Goal: Check status: Check status

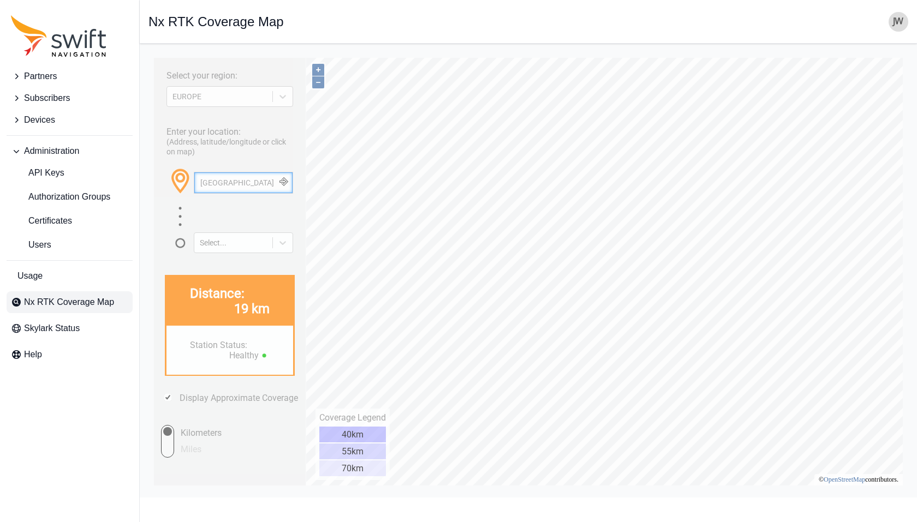
click at [263, 187] on input "[GEOGRAPHIC_DATA]" at bounding box center [243, 182] width 98 height 21
click at [262, 186] on input "[GEOGRAPHIC_DATA]" at bounding box center [243, 182] width 98 height 21
click at [280, 96] on icon at bounding box center [283, 97] width 7 height 4
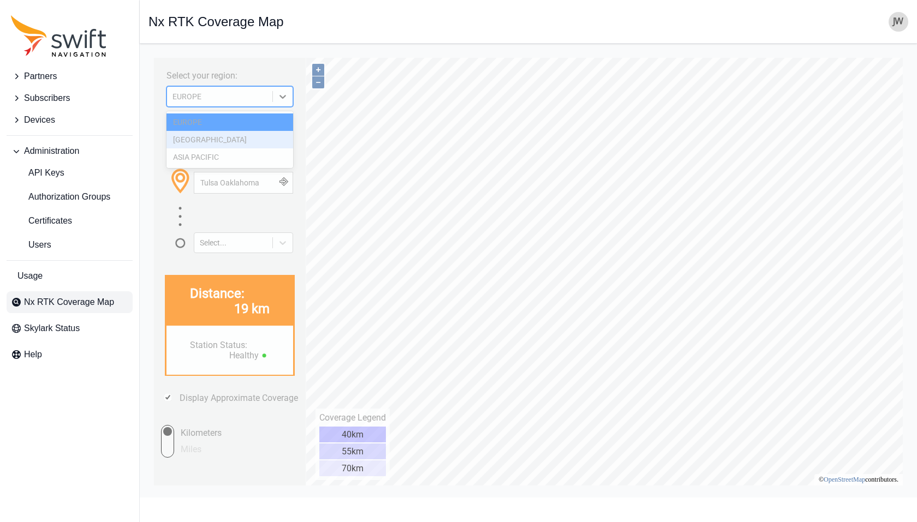
click at [211, 140] on div "[GEOGRAPHIC_DATA]" at bounding box center [229, 139] width 127 height 17
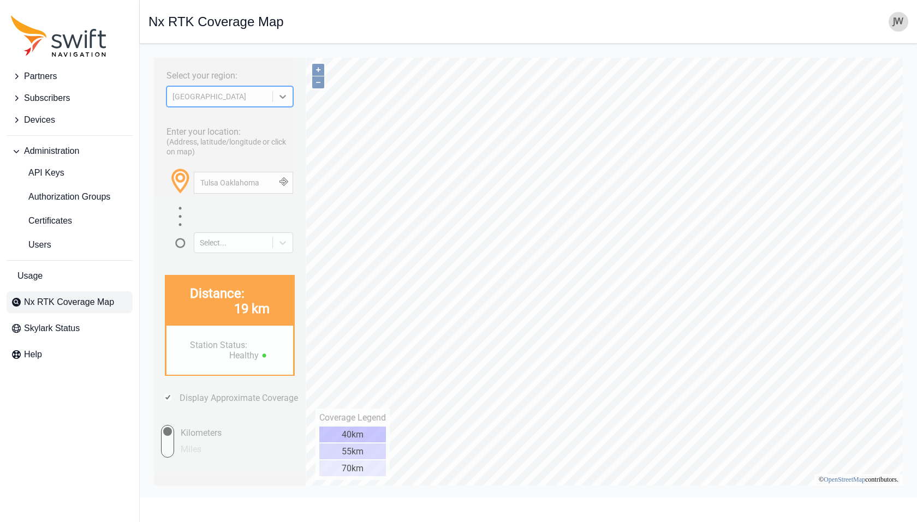
click at [288, 183] on button "button" at bounding box center [283, 182] width 18 height 21
click at [290, 184] on button "button" at bounding box center [283, 182] width 18 height 21
drag, startPoint x: 290, startPoint y: 184, endPoint x: 274, endPoint y: 207, distance: 27.5
click at [274, 207] on span "[GEOGRAPHIC_DATA], [GEOGRAPHIC_DATA], [US_STATE], [GEOGRAPHIC_DATA]" at bounding box center [299, 213] width 206 height 16
drag, startPoint x: 218, startPoint y: 184, endPoint x: 62, endPoint y: 184, distance: 156.0
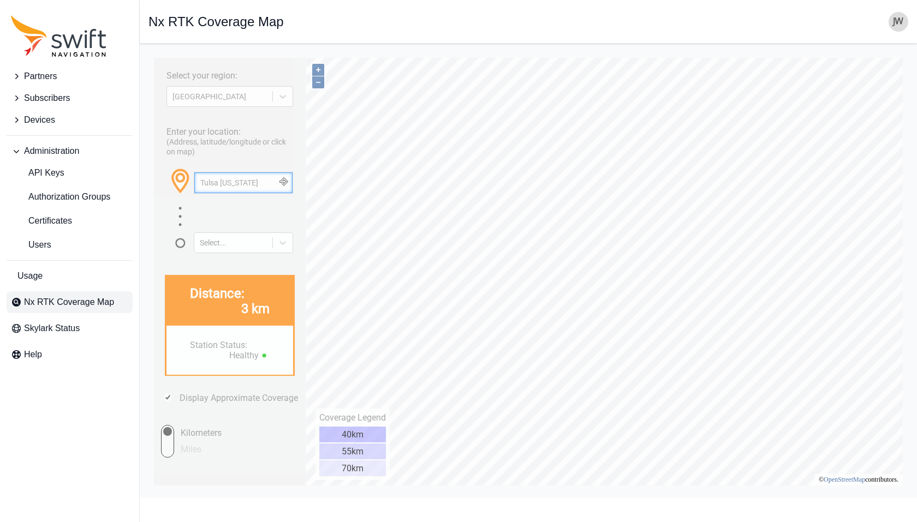
click at [148, 52] on html "Select your region: [GEOGRAPHIC_DATA] Enter your location: (Address, latitude/l…" at bounding box center [527, 52] width 759 height 0
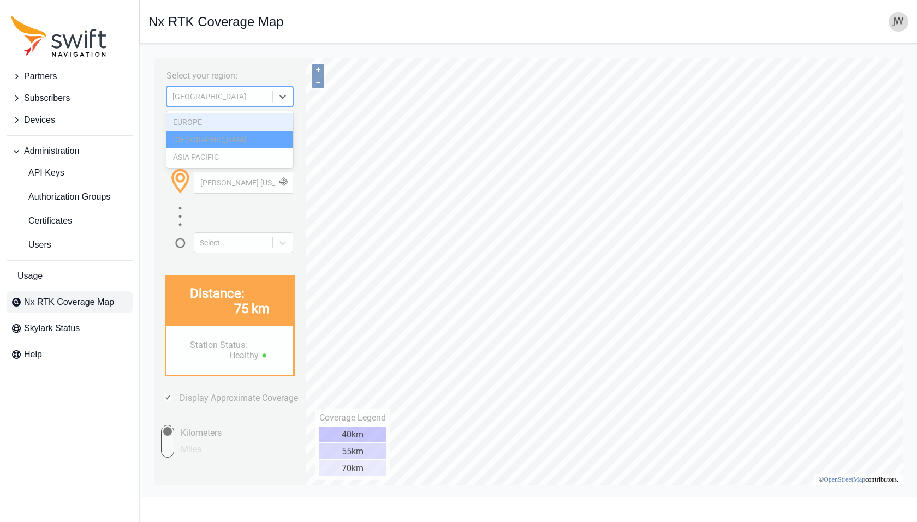
click at [283, 99] on icon at bounding box center [282, 96] width 11 height 11
click at [240, 121] on div "EUROPE" at bounding box center [229, 121] width 127 height 17
click at [210, 124] on div "Enter your location: (Address, latitude/longitude or click on map) [PERSON_NAME…" at bounding box center [229, 186] width 141 height 134
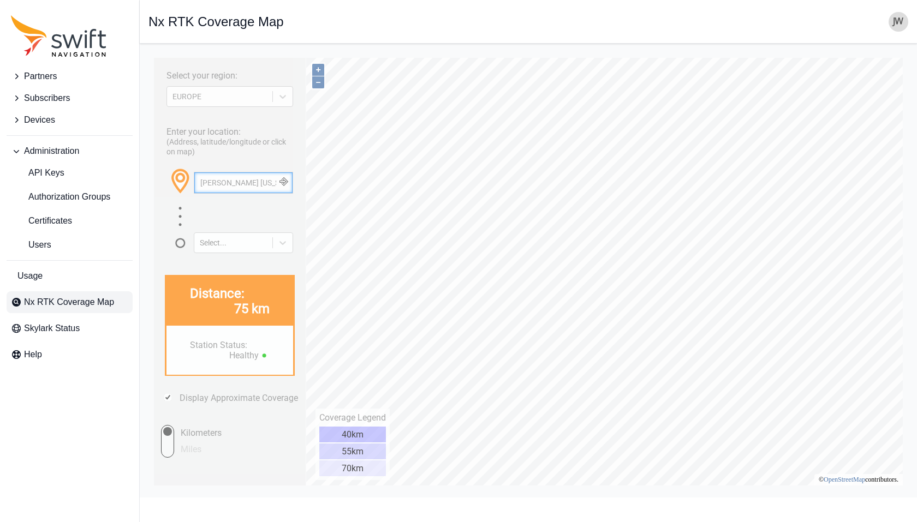
click at [217, 184] on input "[PERSON_NAME] [US_STATE]" at bounding box center [243, 182] width 98 height 21
drag, startPoint x: 271, startPoint y: 182, endPoint x: 284, endPoint y: 231, distance: 51.0
click at [148, 52] on html "Select your region: [GEOGRAPHIC_DATA] Enter your location: (Address, latitude/l…" at bounding box center [527, 52] width 759 height 0
paste input "Wernau"
type input "Wernau"
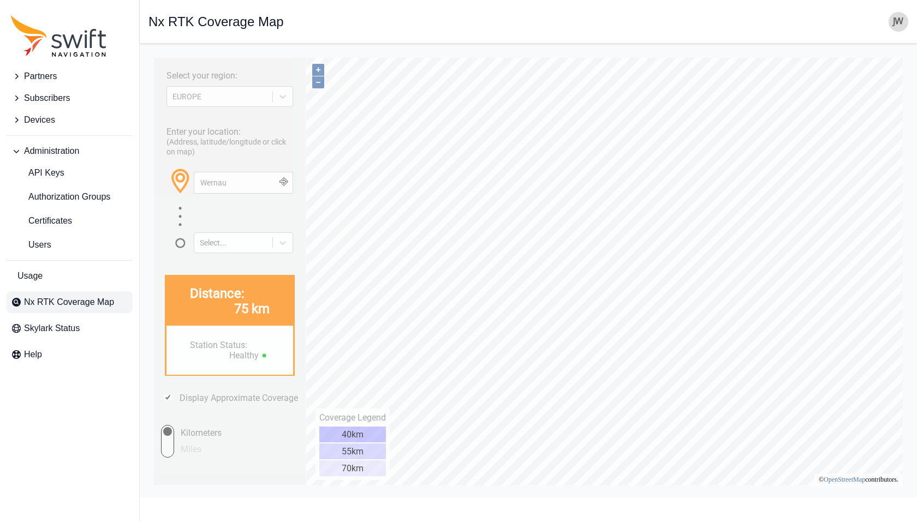
click at [286, 183] on button "button" at bounding box center [283, 182] width 18 height 21
drag, startPoint x: 286, startPoint y: 183, endPoint x: 256, endPoint y: 228, distance: 54.0
click at [256, 228] on span "Wernau, [GEOGRAPHIC_DATA], [GEOGRAPHIC_DATA], [GEOGRAPHIC_DATA], 89155, [GEOGRA…" at bounding box center [290, 233] width 189 height 16
click at [39, 123] on span "Devices" at bounding box center [39, 119] width 31 height 13
